Goal: Transaction & Acquisition: Purchase product/service

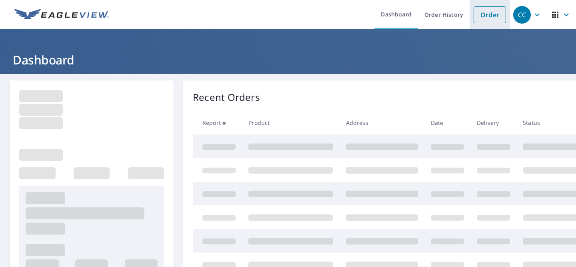
click at [490, 16] on link "Order" at bounding box center [489, 14] width 32 height 17
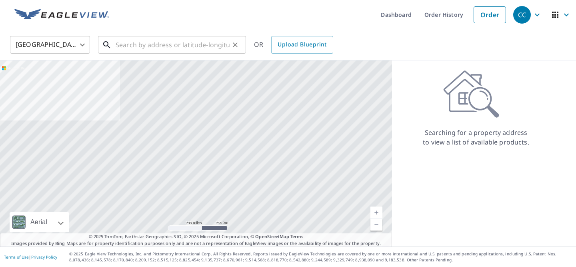
click at [190, 49] on input "text" at bounding box center [173, 45] width 114 height 22
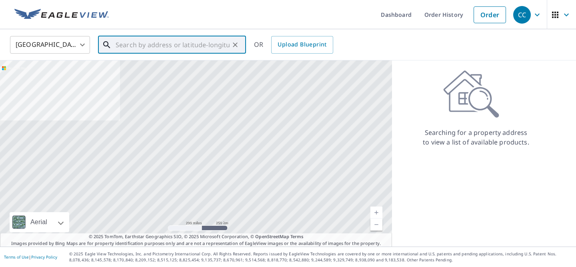
paste input "[STREET_ADDRESS][US_STATE]"
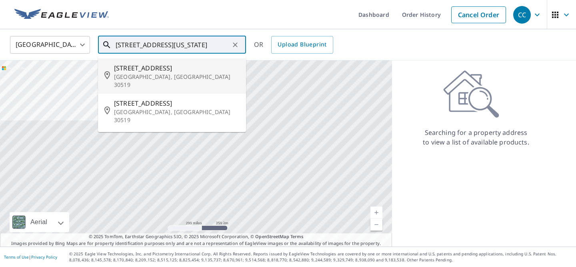
click at [178, 70] on span "[STREET_ADDRESS]" at bounding box center [177, 68] width 126 height 10
type input "[STREET_ADDRESS]"
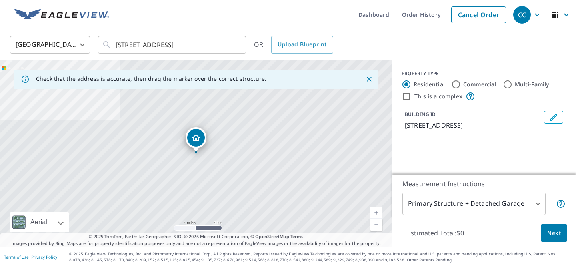
scroll to position [0, 0]
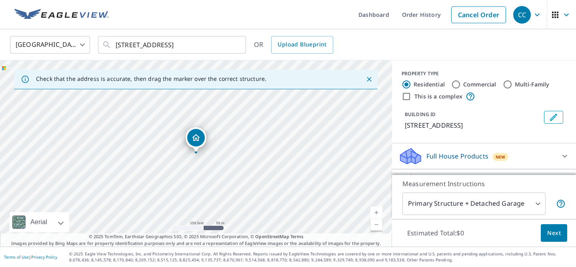
click at [376, 211] on link "Current Level 17, Zoom In" at bounding box center [376, 212] width 12 height 12
click at [376, 211] on link "Current Level 17.609210046967835, Zoom In" at bounding box center [376, 212] width 12 height 12
click at [376, 211] on link "Current Level 18.21727554642411, Zoom In Disabled" at bounding box center [376, 212] width 12 height 12
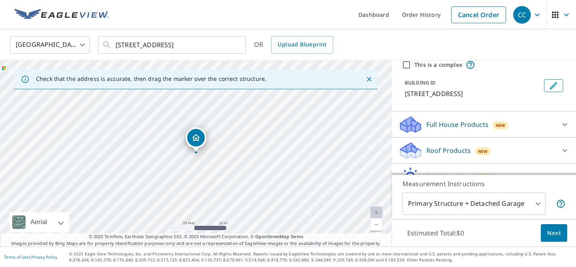
click at [451, 148] on p "Roof Products" at bounding box center [448, 151] width 44 height 10
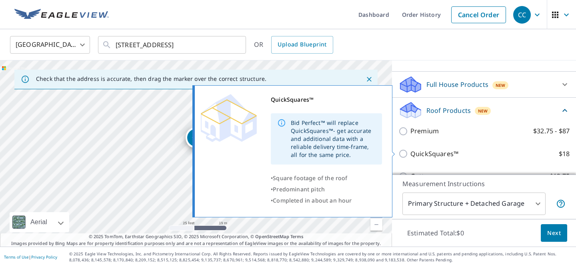
scroll to position [75, 0]
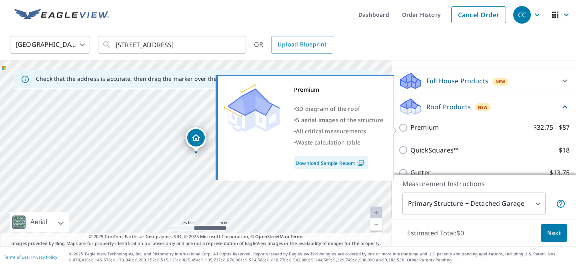
click at [403, 124] on input "Premium $32.75 - $87" at bounding box center [404, 128] width 12 height 10
checkbox input "true"
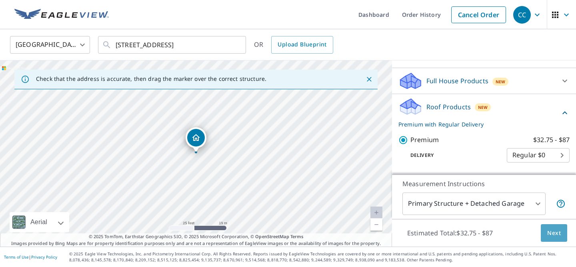
click at [549, 234] on span "Next" at bounding box center [554, 233] width 14 height 10
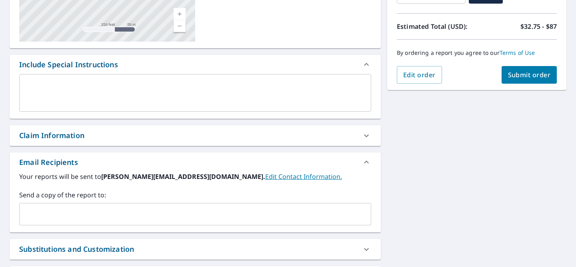
scroll to position [165, 0]
click at [290, 216] on input "text" at bounding box center [189, 214] width 333 height 15
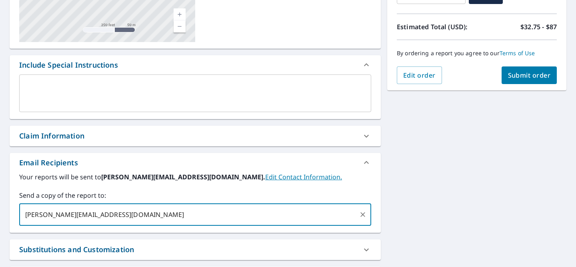
type input "[PERSON_NAME][EMAIL_ADDRESS][DOMAIN_NAME]"
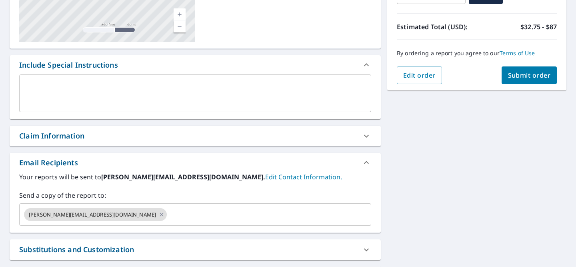
click at [535, 178] on div "[STREET_ADDRESS][GEOGRAPHIC_DATA] A standard road map Aerial A detailed look fr…" at bounding box center [288, 113] width 576 height 409
click at [533, 80] on button "Submit order" at bounding box center [529, 75] width 56 height 18
